Goal: Task Accomplishment & Management: Manage account settings

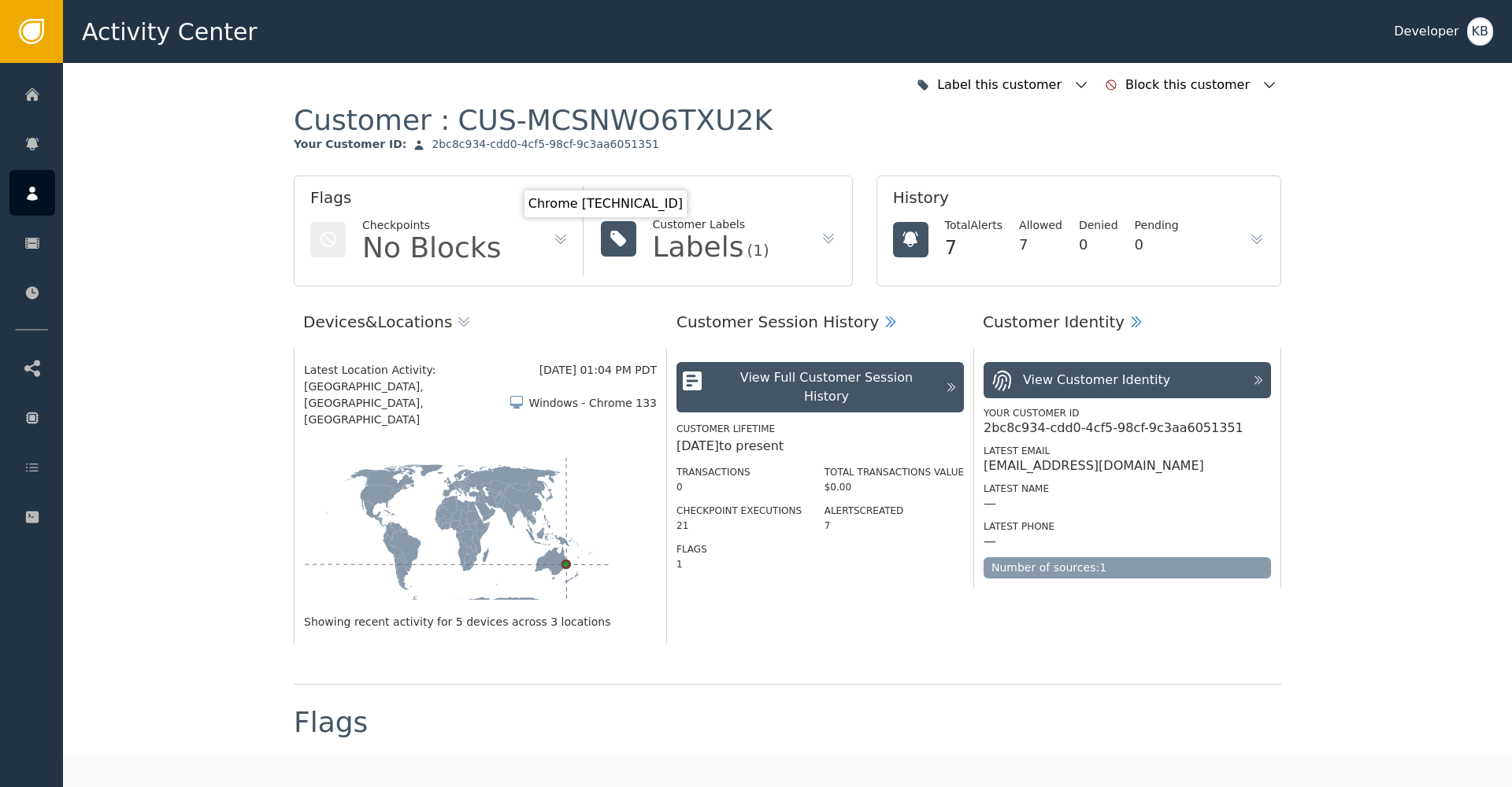
scroll to position [1377, 0]
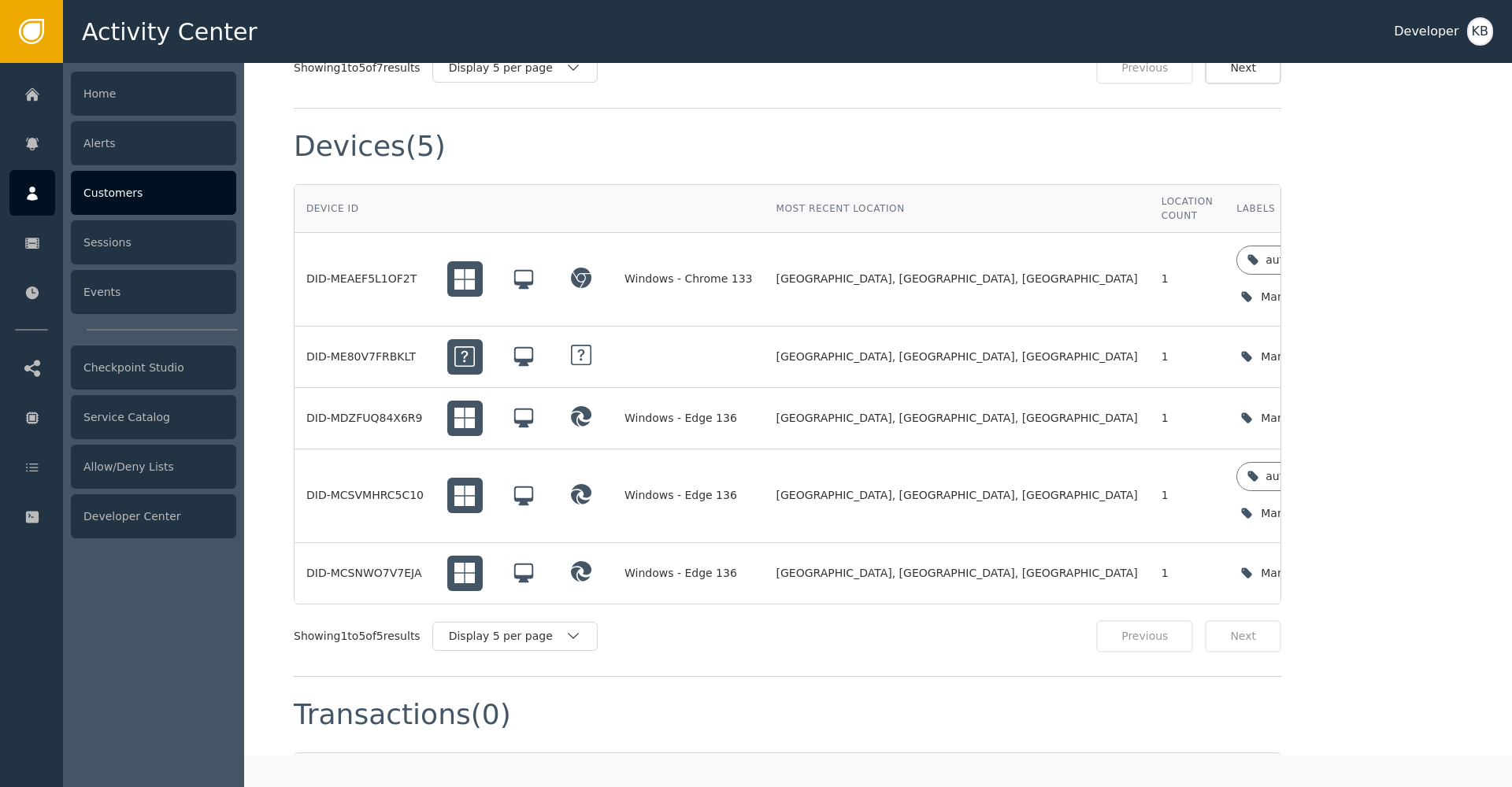
click at [37, 192] on icon at bounding box center [32, 193] width 16 height 17
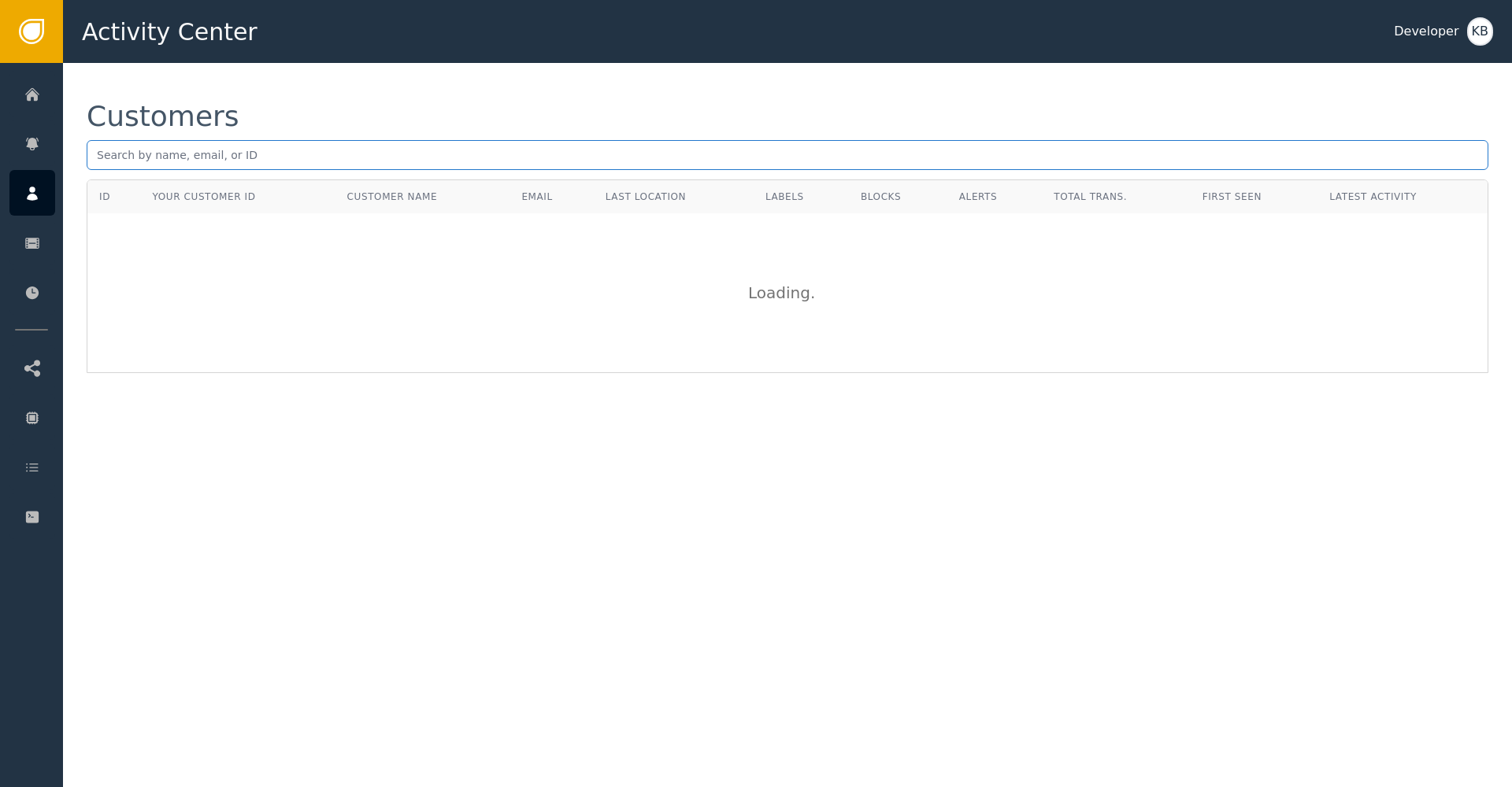
click at [340, 158] on input "text" at bounding box center [787, 155] width 1402 height 30
paste input "[EMAIL_ADDRESS][DOMAIN_NAME]"
type input "[EMAIL_ADDRESS][DOMAIN_NAME]"
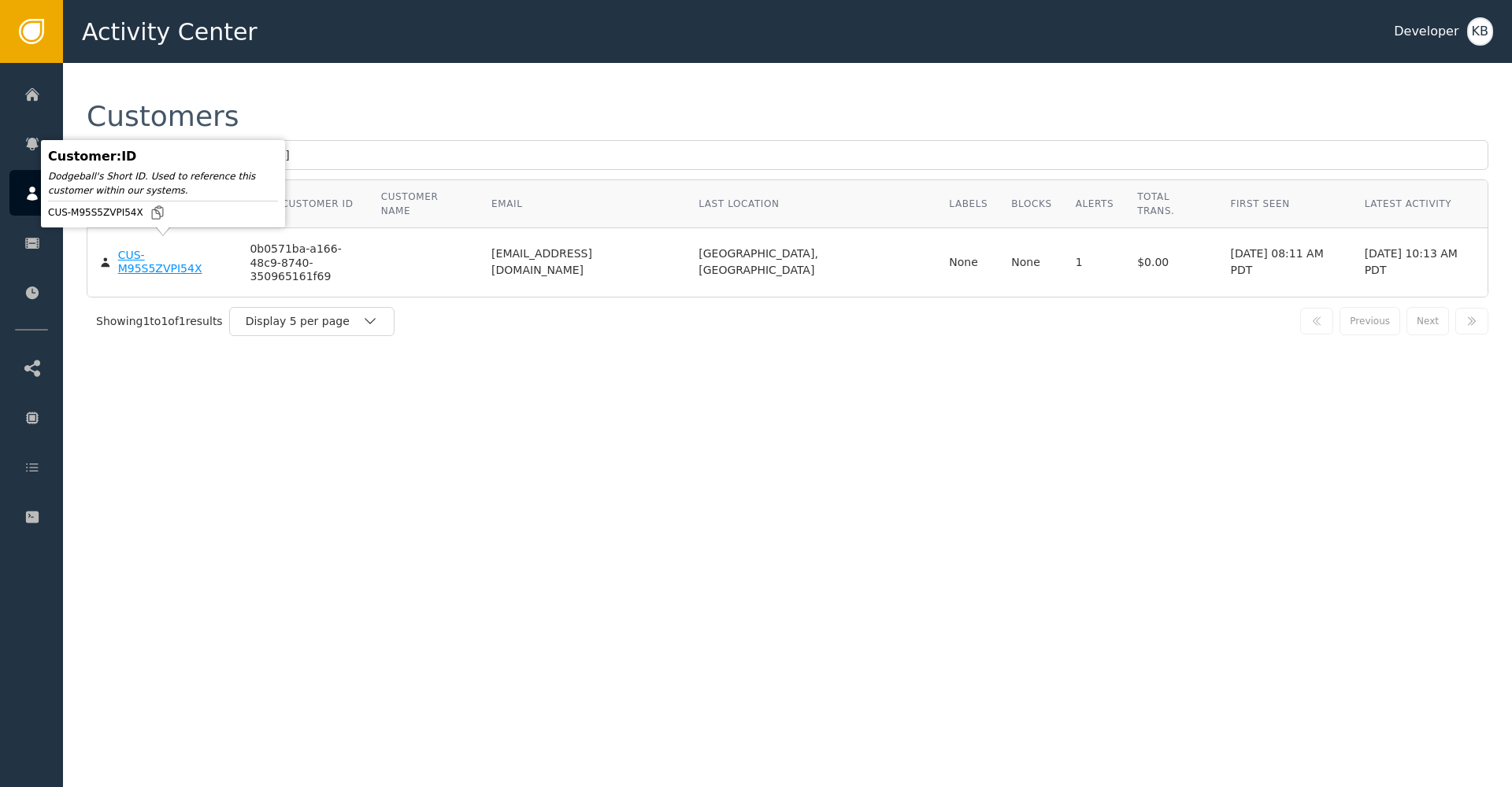
click at [144, 249] on div "CUS-M95S5ZVPI54X" at bounding box center [172, 263] width 109 height 27
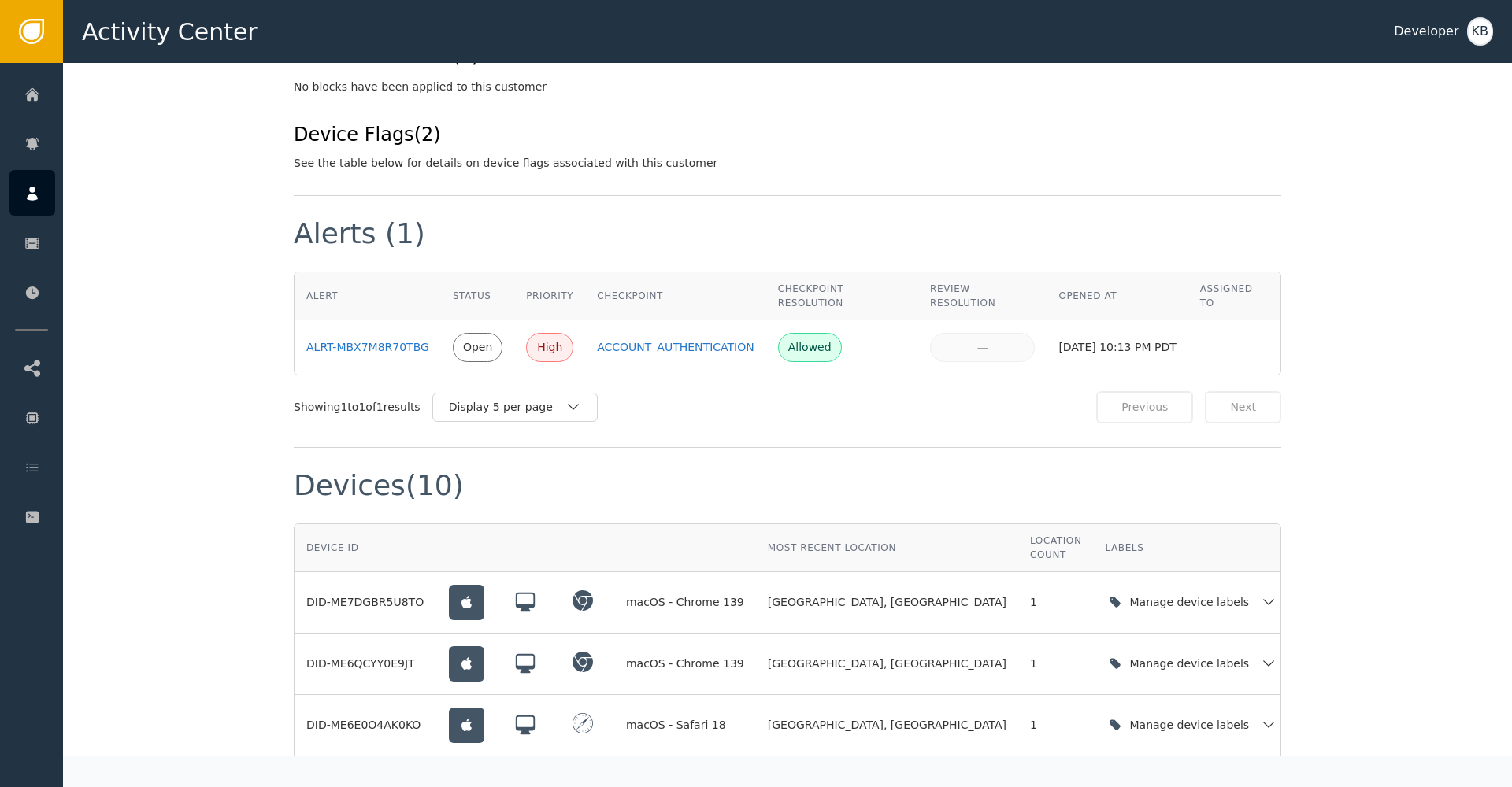
scroll to position [915, 0]
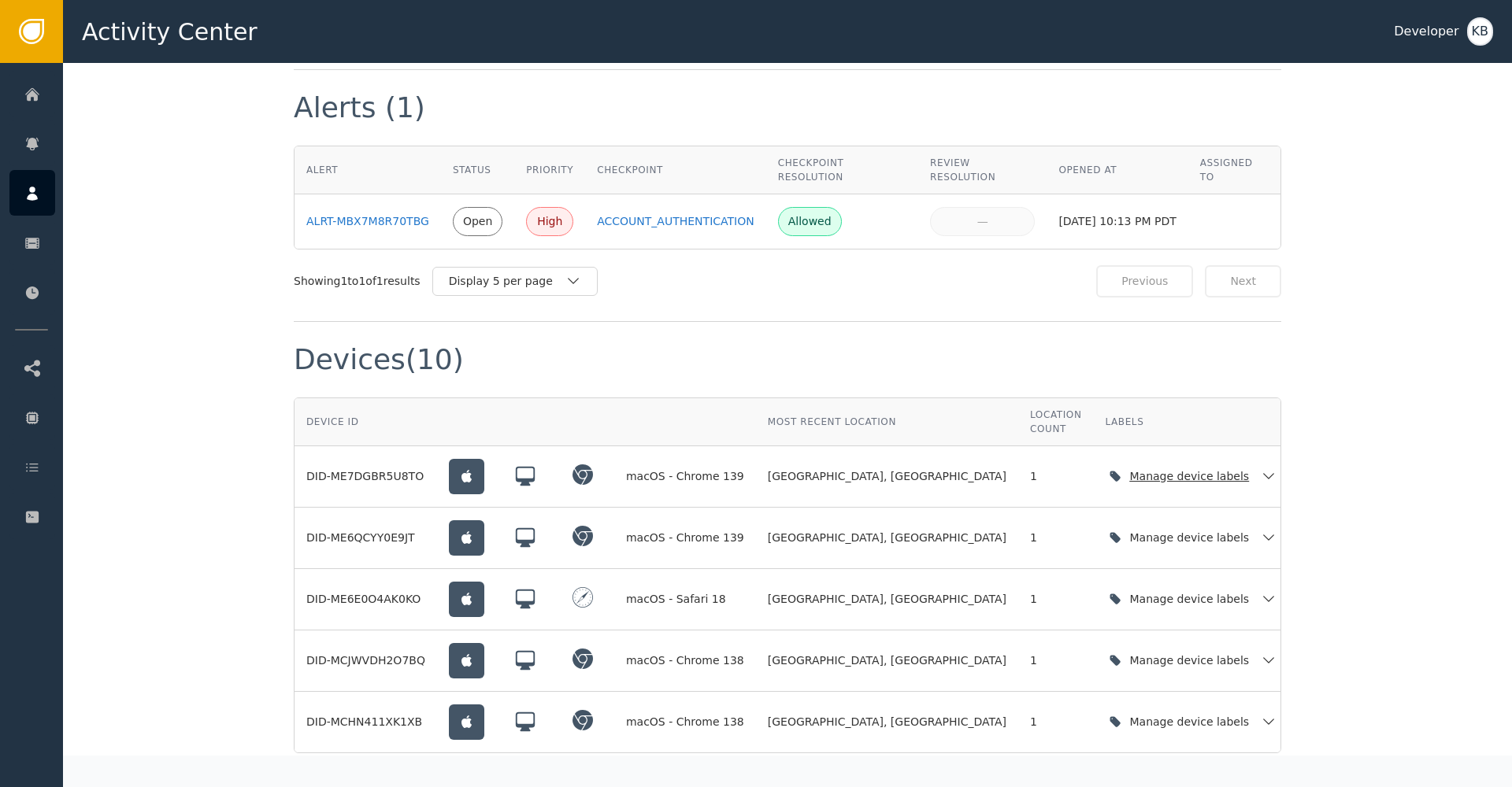
click at [1166, 461] on div "Manage device labels" at bounding box center [1193, 476] width 175 height 32
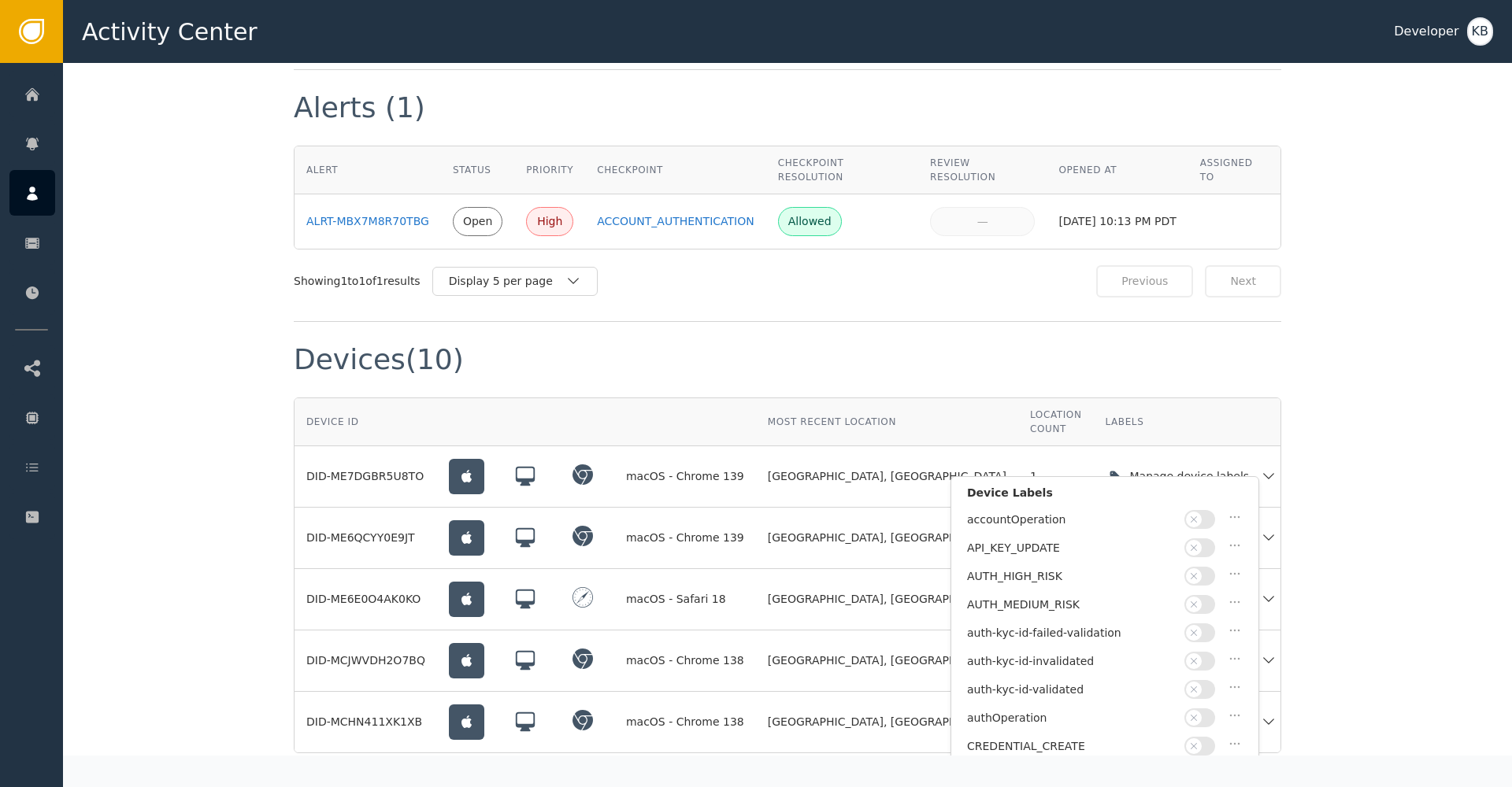
click at [1193, 686] on icon "button" at bounding box center [1194, 689] width 6 height 6
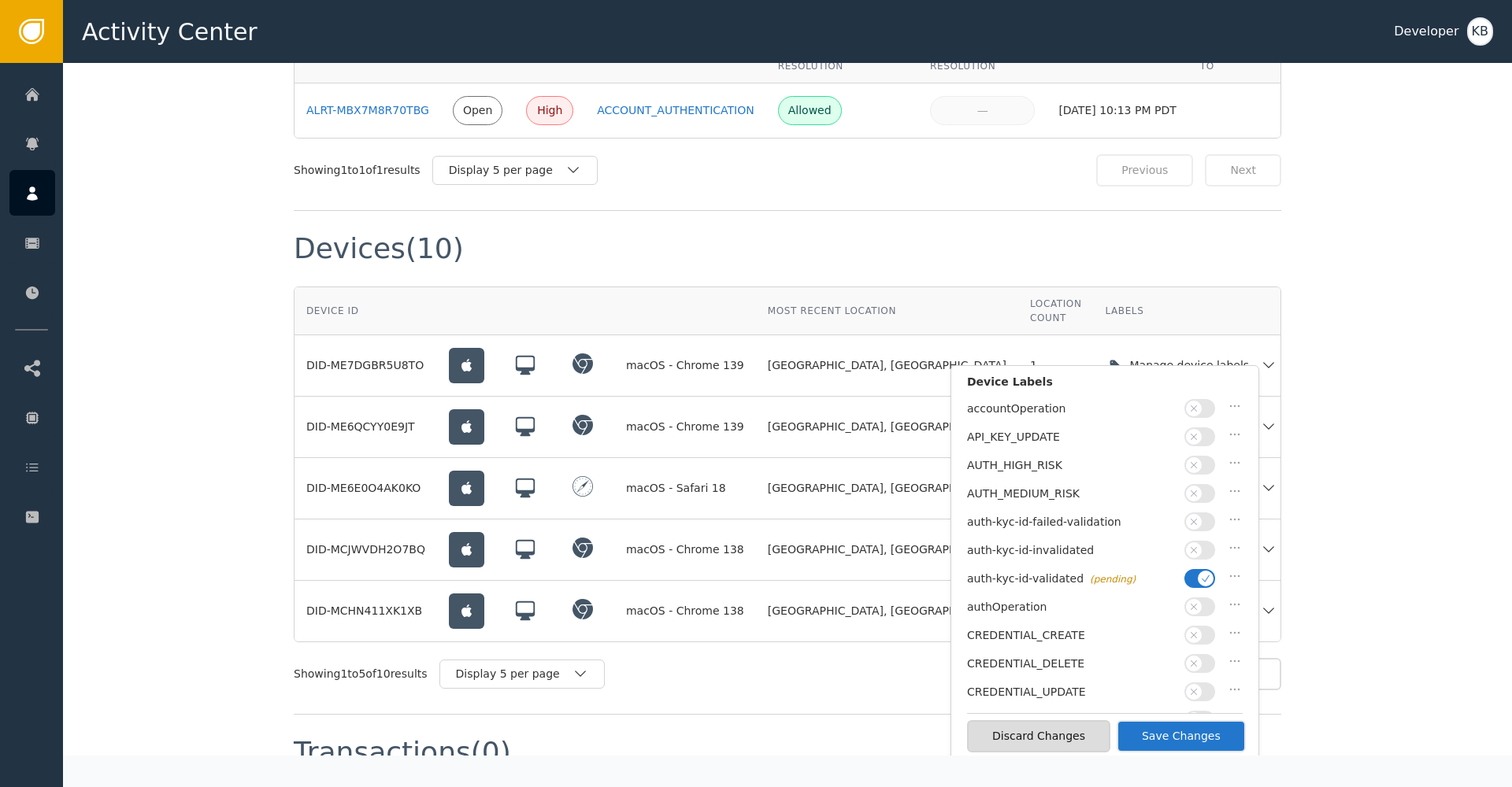
scroll to position [1026, 0]
click at [1196, 730] on button "Save Changes" at bounding box center [1182, 735] width 130 height 32
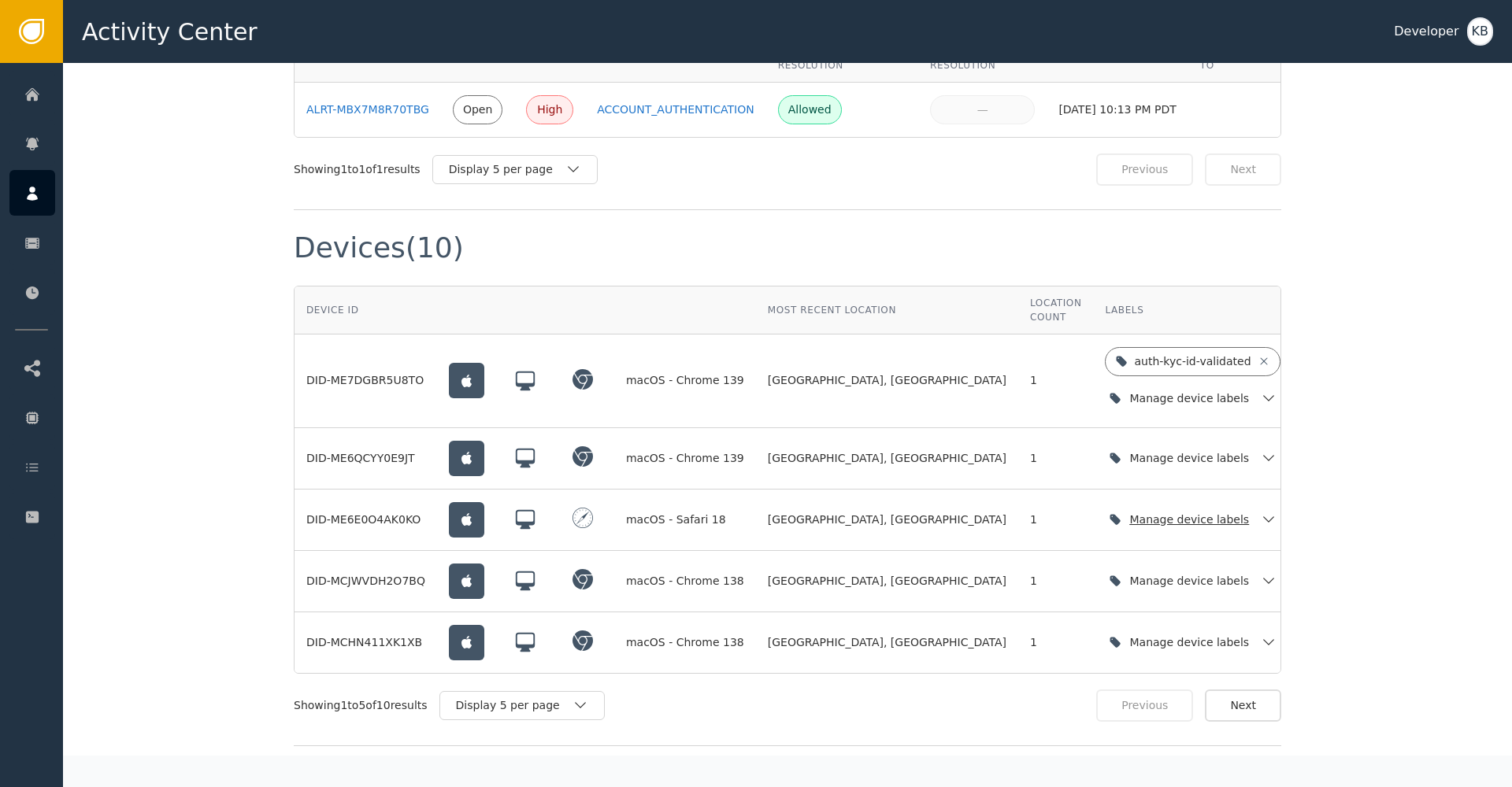
click at [1260, 512] on icon "button" at bounding box center [1267, 519] width 16 height 16
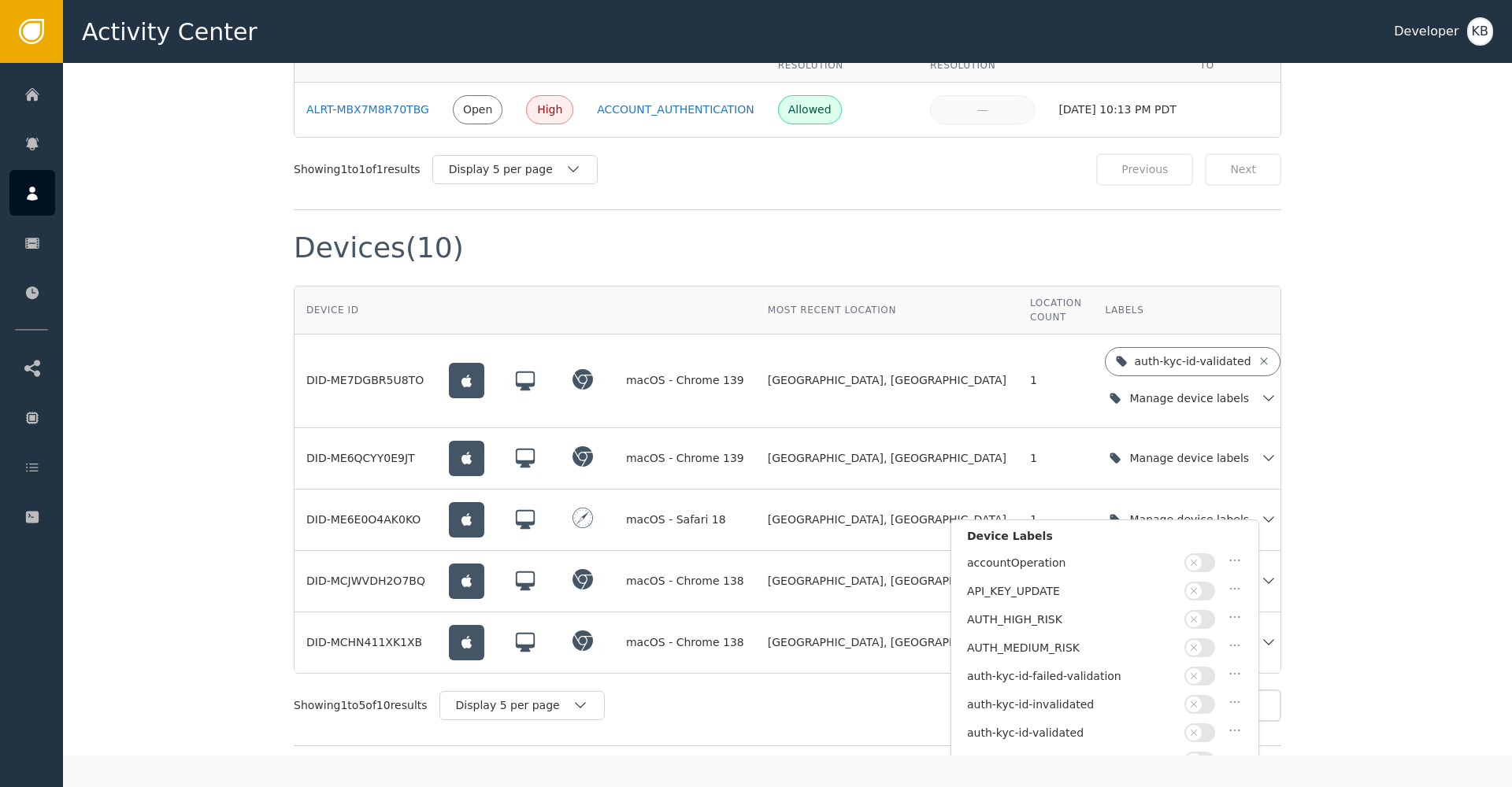
click at [1189, 730] on icon "button" at bounding box center [1194, 732] width 11 height 11
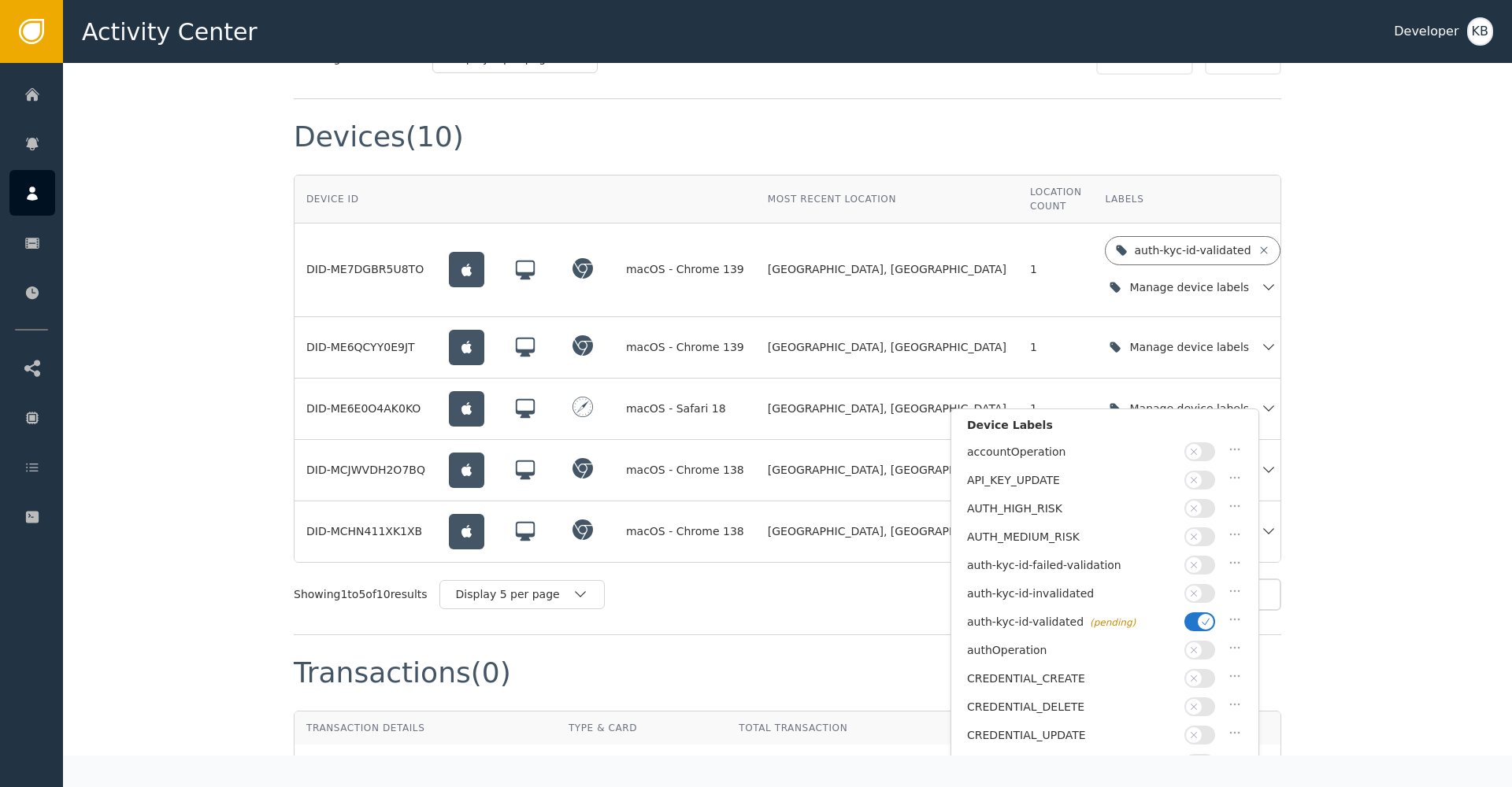
scroll to position [1227, 0]
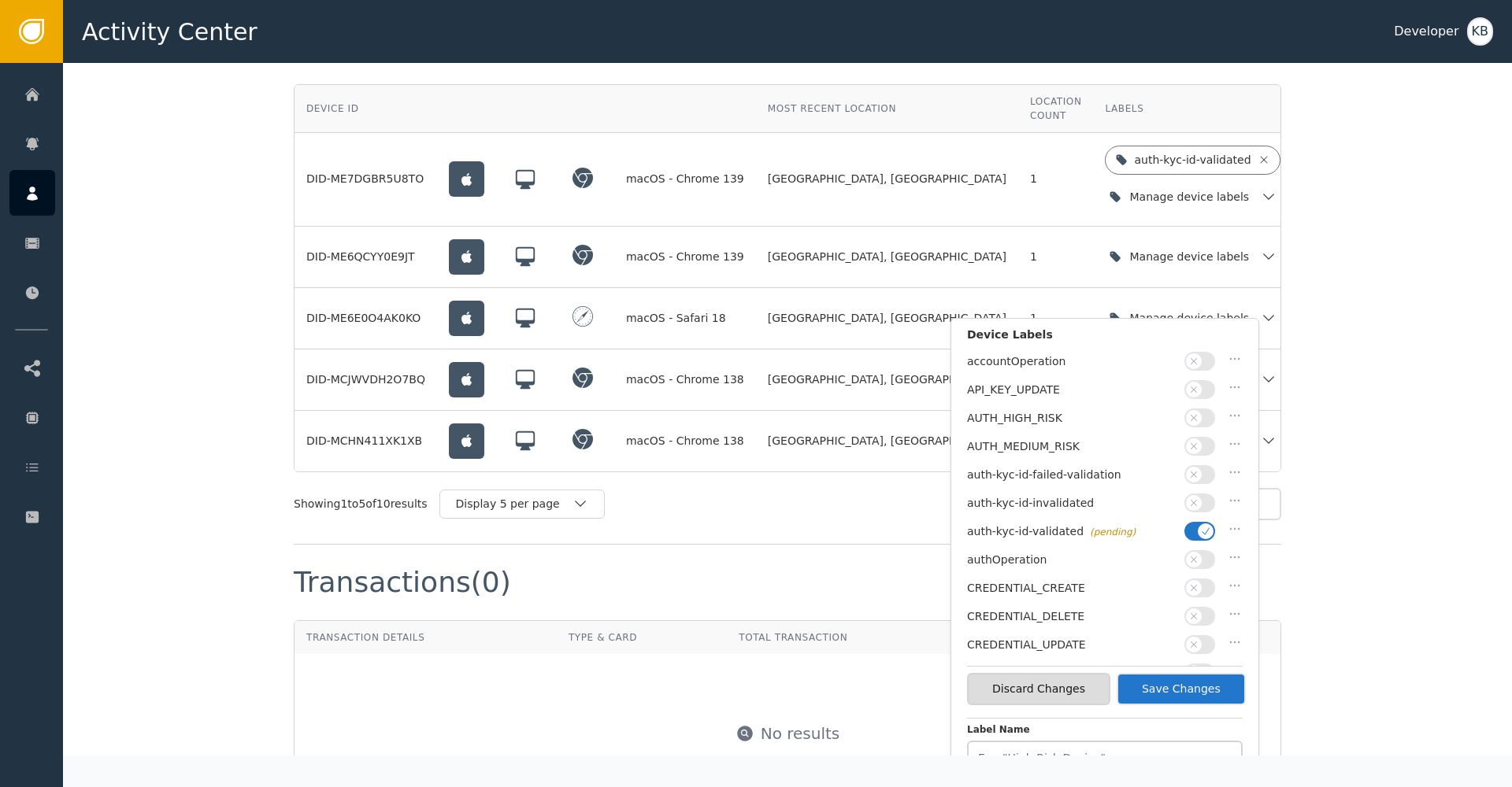
click at [1203, 697] on button "Save Changes" at bounding box center [1182, 689] width 130 height 32
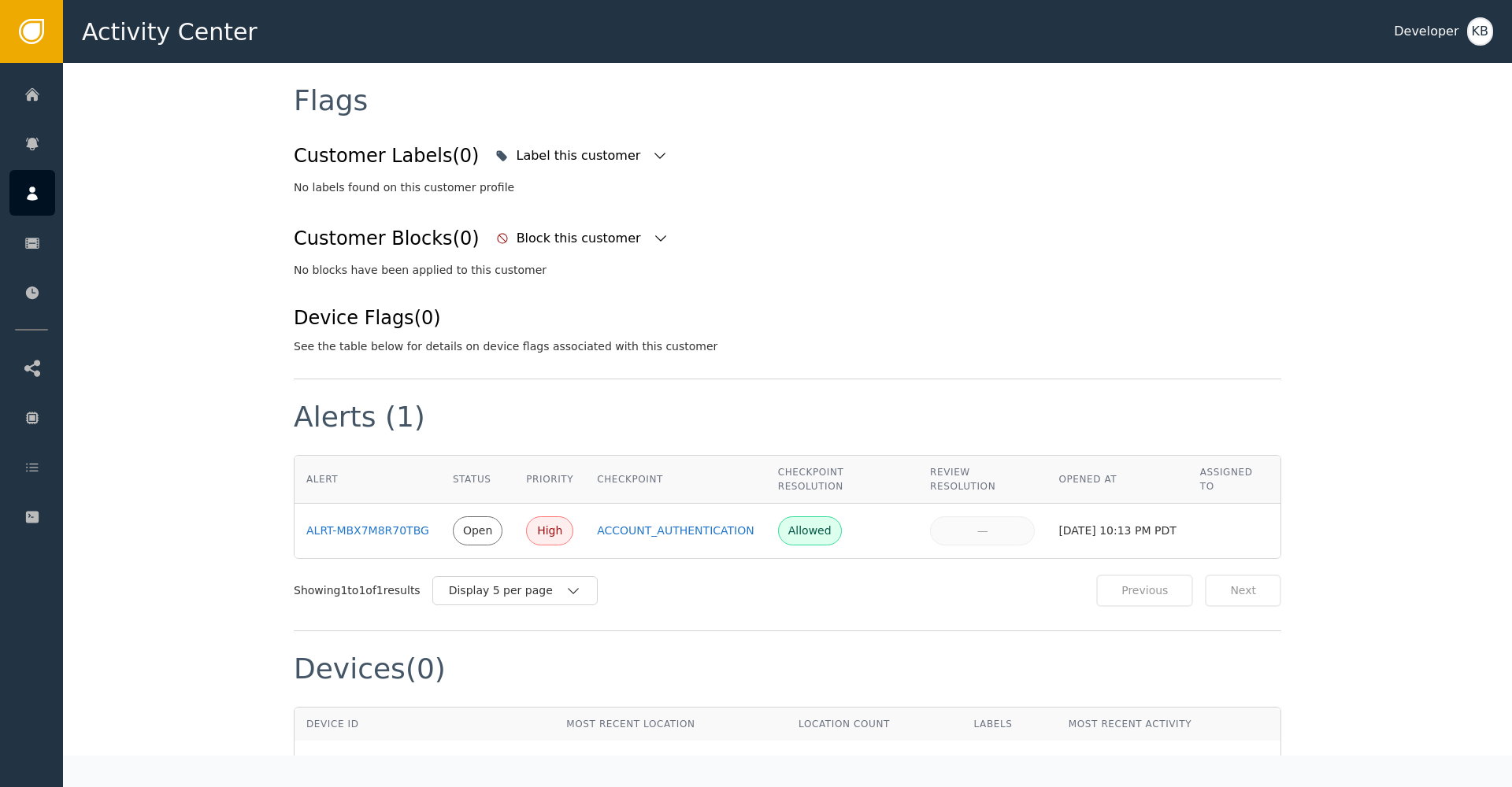
scroll to position [329, 0]
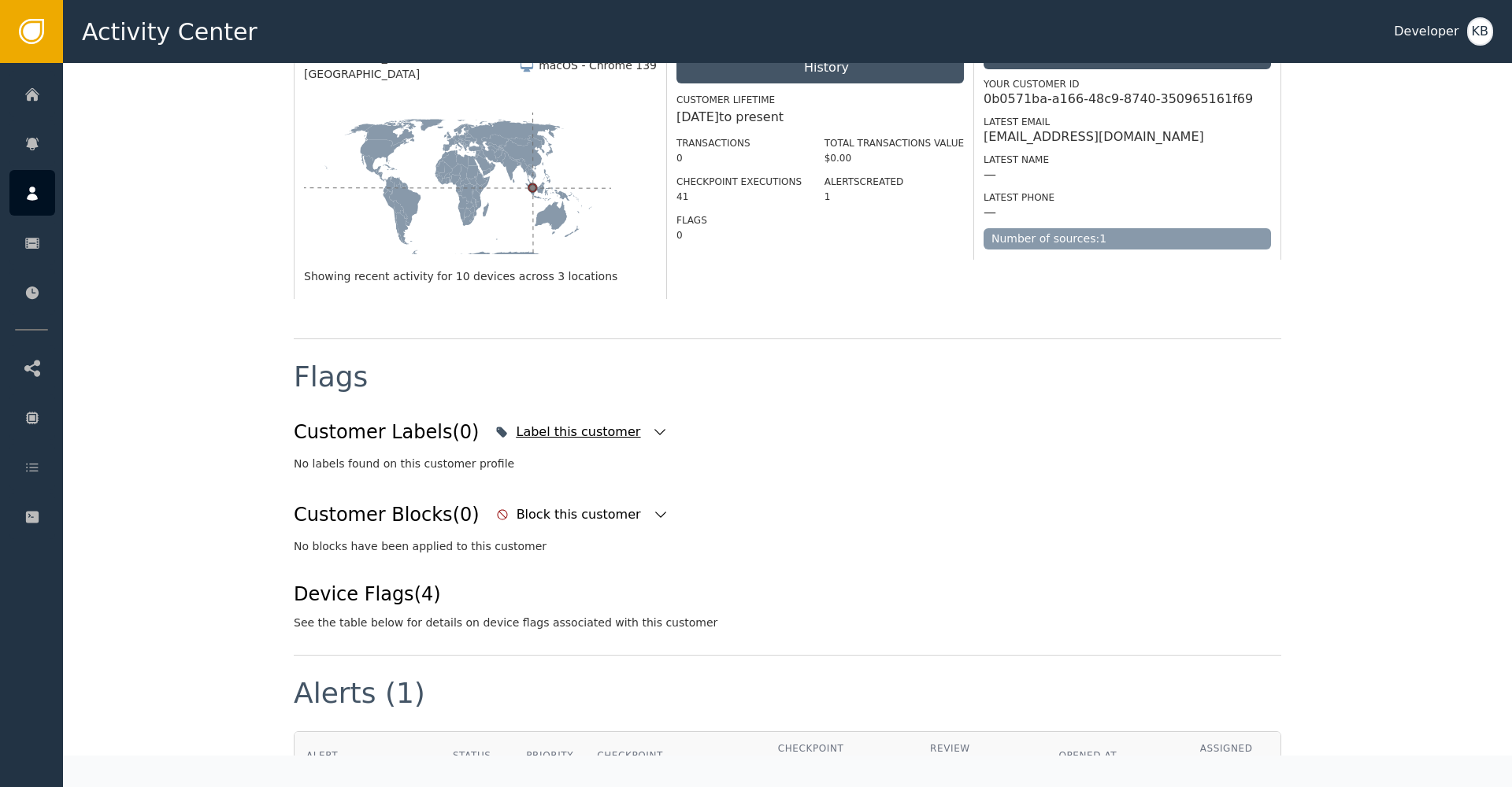
click at [611, 419] on div "Label this customer" at bounding box center [581, 432] width 181 height 35
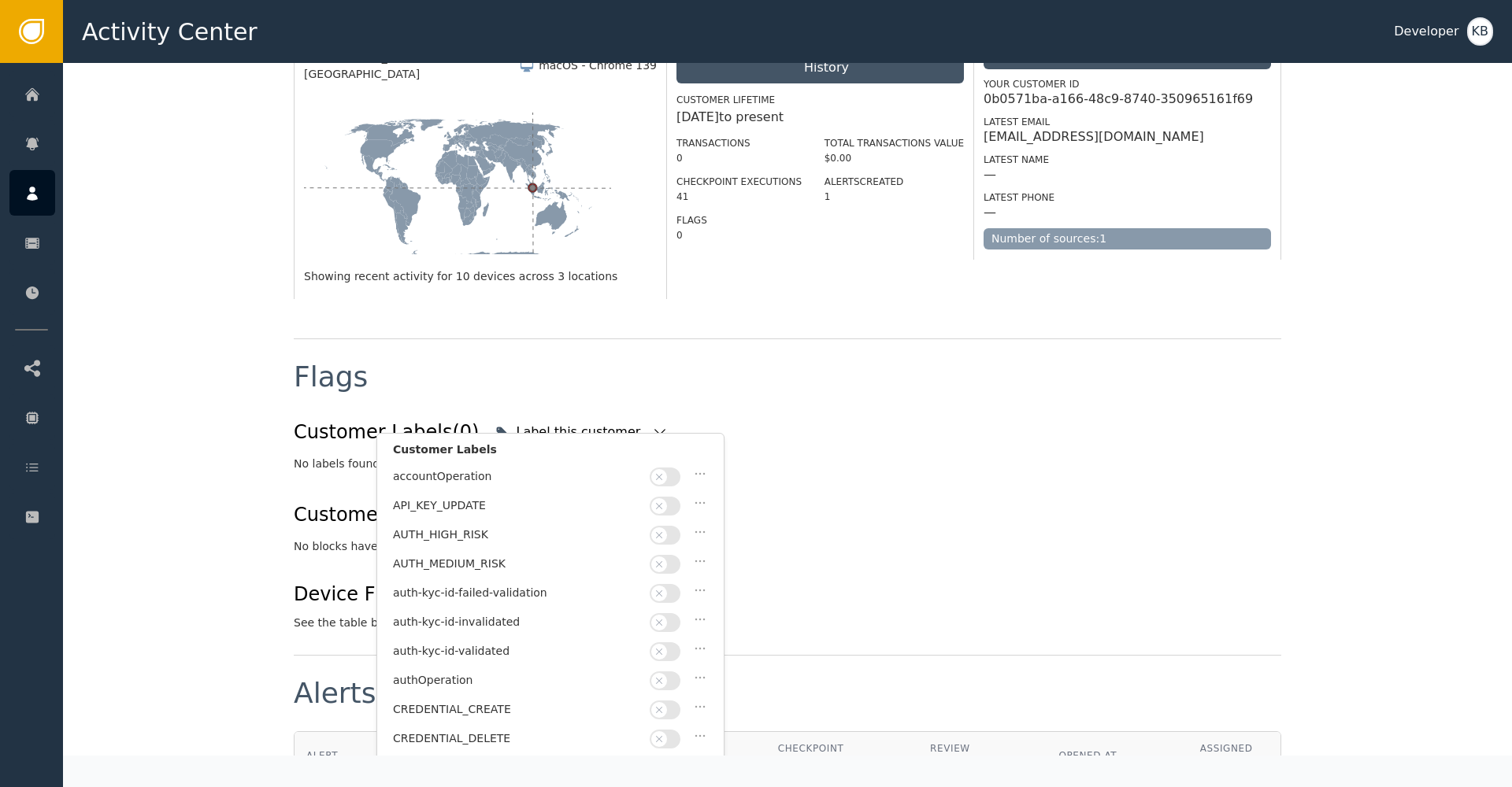
click at [669, 647] on button "button" at bounding box center [665, 651] width 31 height 19
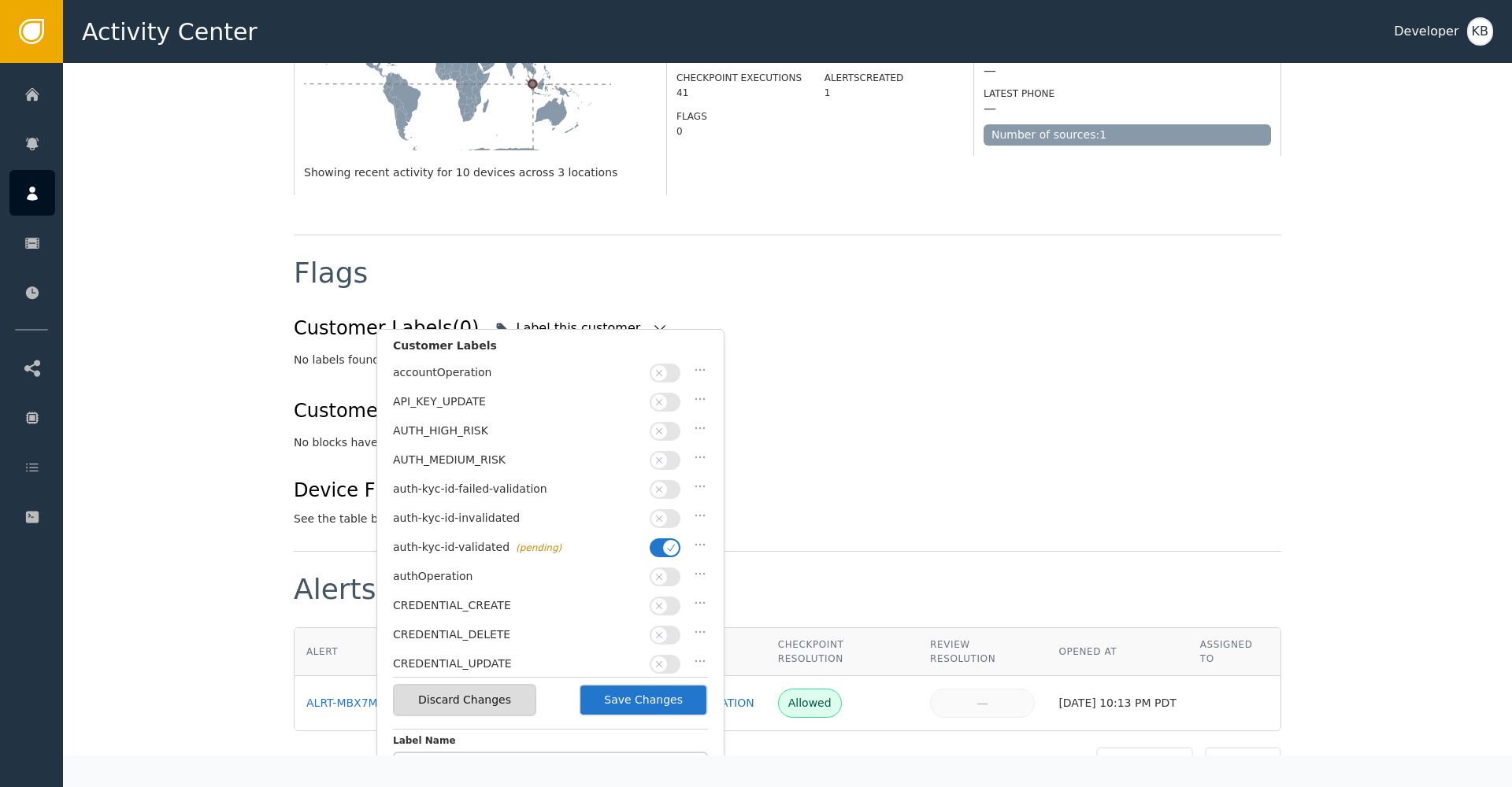
click at [682, 699] on button "Save Changes" at bounding box center [643, 699] width 130 height 32
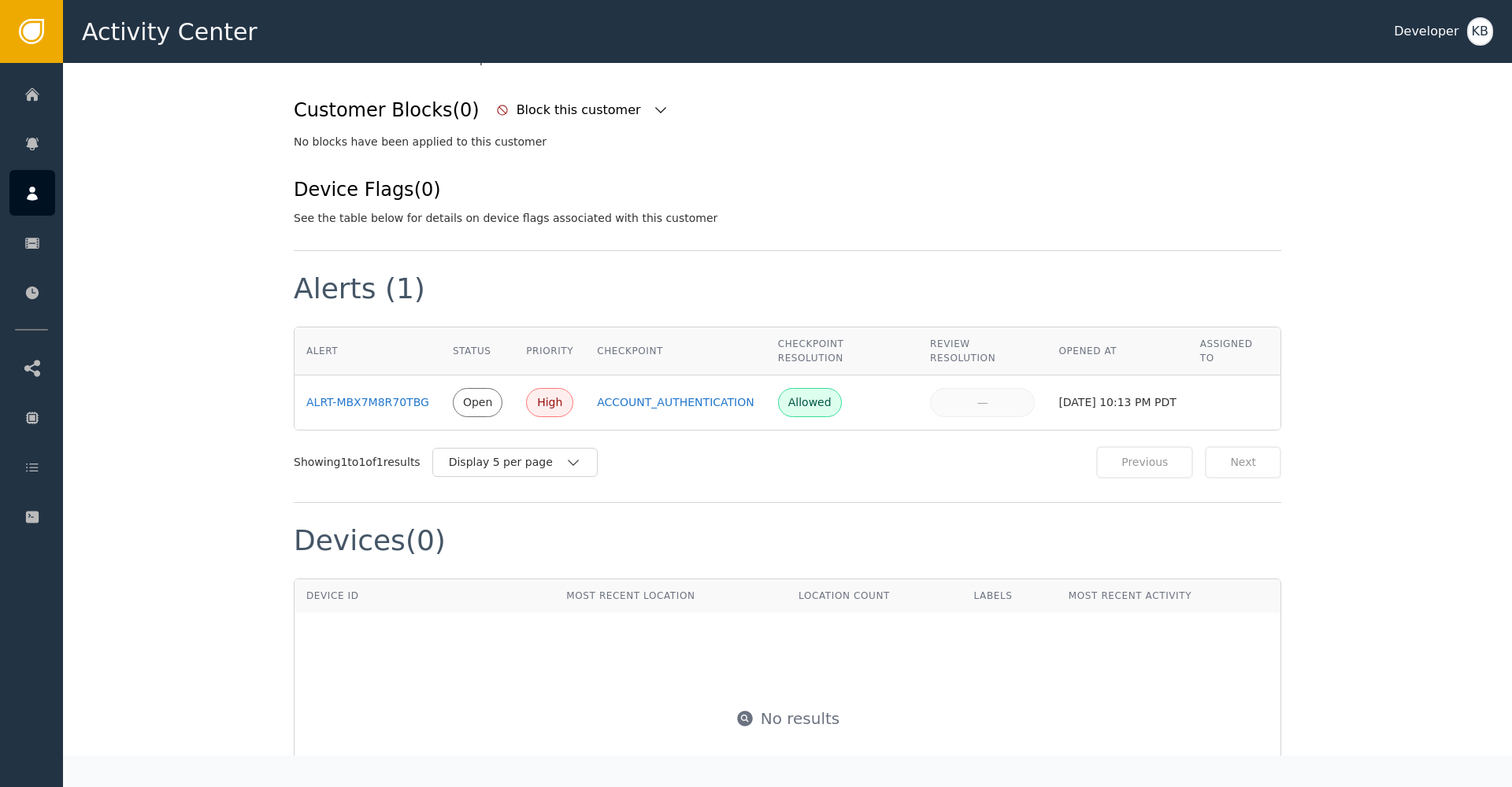
scroll to position [887, 0]
